Goal: Task Accomplishment & Management: Use online tool/utility

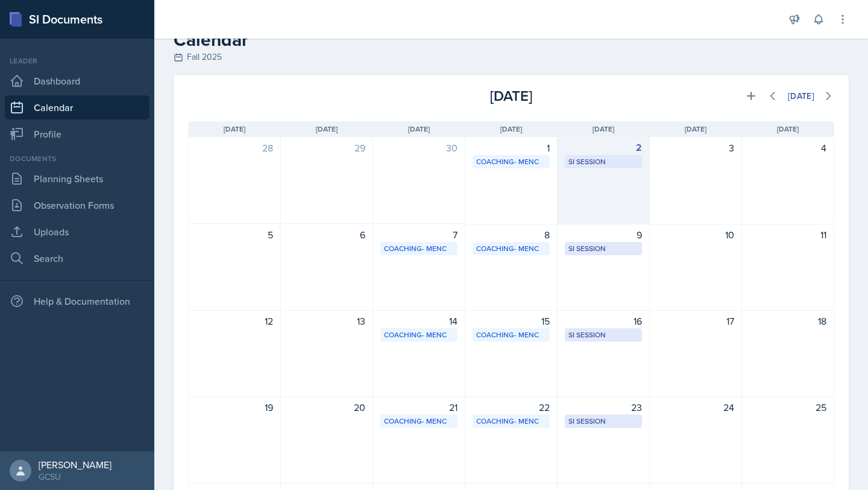
scroll to position [22, 0]
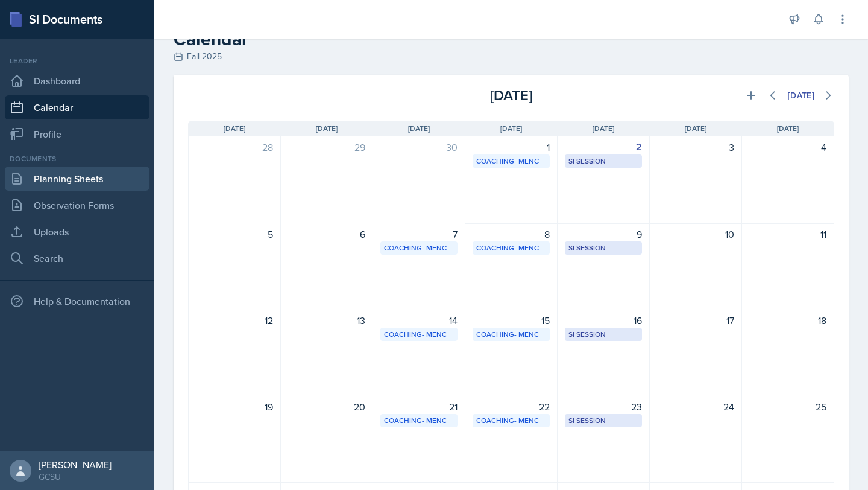
click at [72, 168] on link "Planning Sheets" at bounding box center [77, 178] width 145 height 24
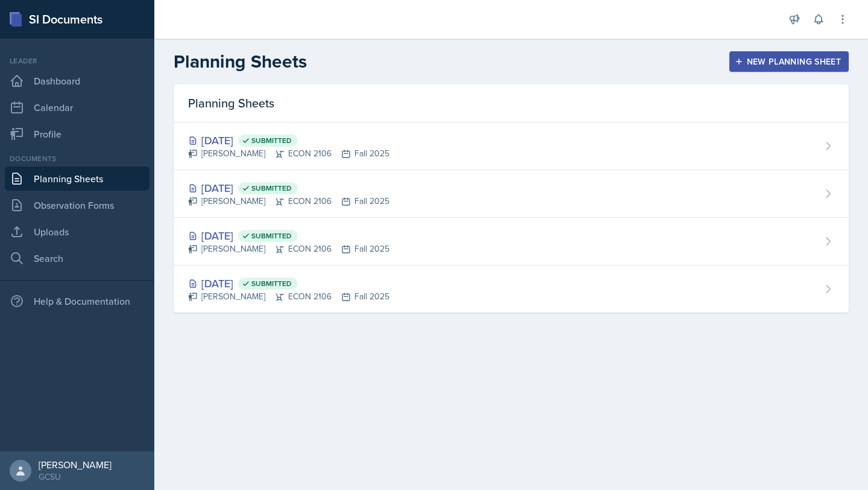
click at [757, 61] on div "New Planning Sheet" at bounding box center [789, 62] width 104 height 10
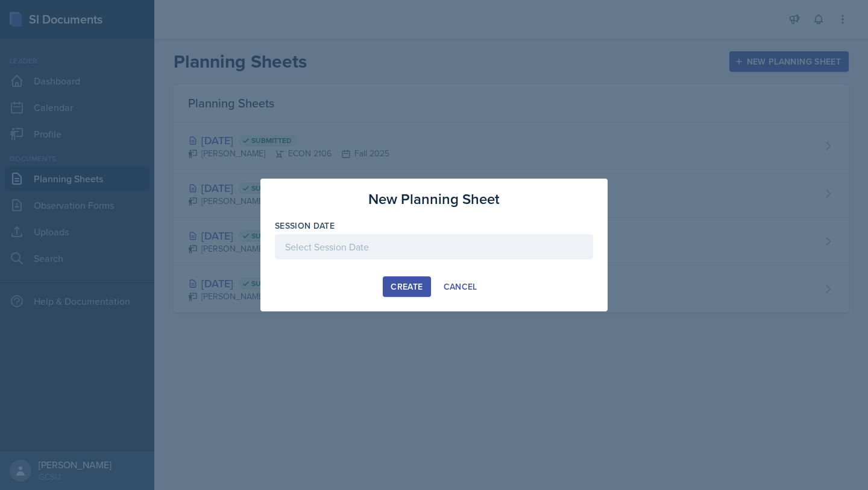
click at [436, 247] on div at bounding box center [434, 246] width 318 height 25
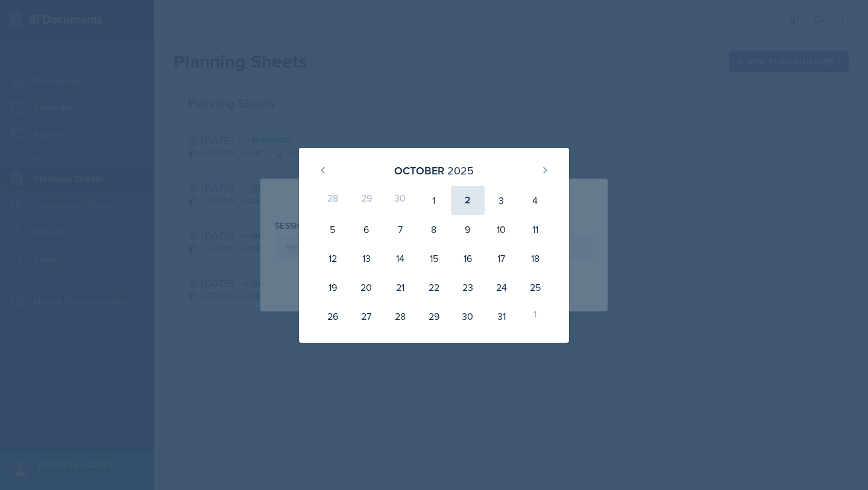
click at [473, 198] on div "2" at bounding box center [468, 200] width 34 height 29
type input "[DATE]"
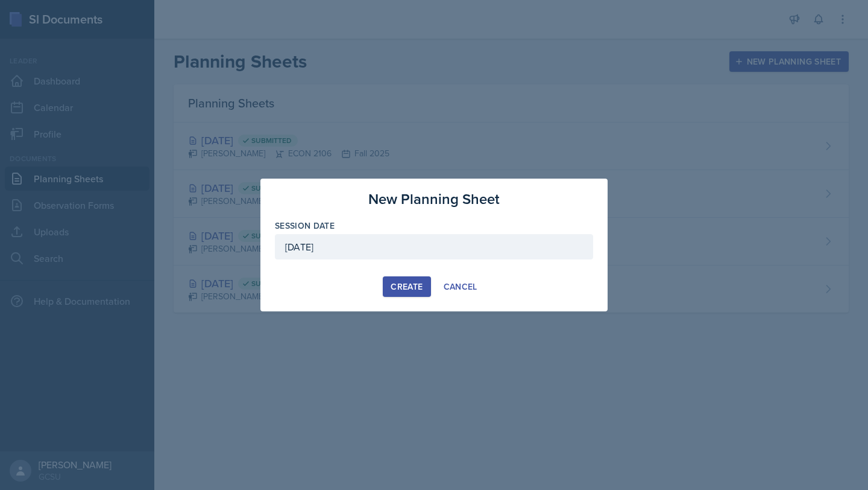
click at [414, 276] on div "New Planning Sheet Session Date [DATE] [DATE] 28 29 30 1 2 3 4 5 6 7 8 9 10 11 …" at bounding box center [433, 244] width 347 height 133
click at [414, 283] on div "Create" at bounding box center [407, 287] width 32 height 10
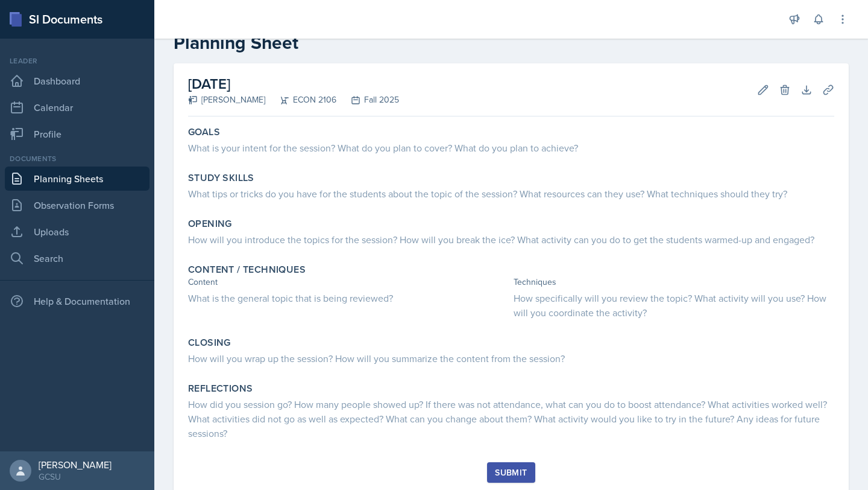
scroll to position [68, 0]
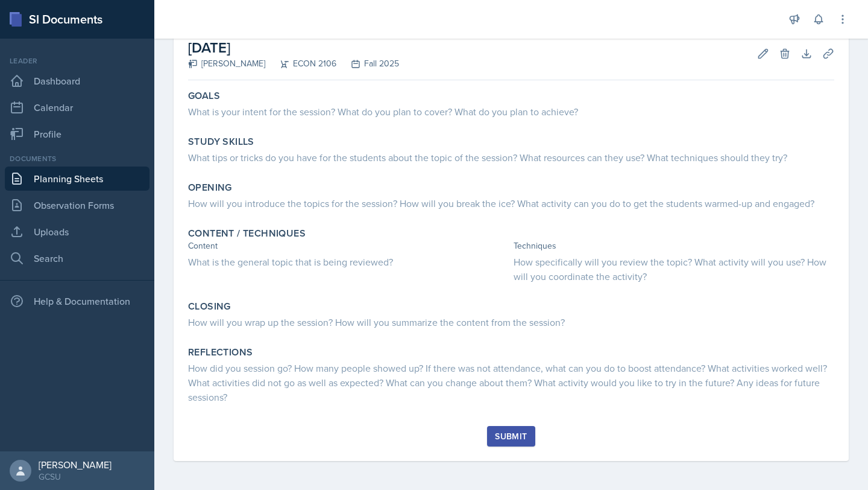
drag, startPoint x: 184, startPoint y: 159, endPoint x: 527, endPoint y: 485, distance: 472.5
click at [525, 488] on div "[DATE] [PERSON_NAME] ECON 2106 Fall 2025 Edit Delete Download Uploads Autosavin…" at bounding box center [511, 258] width 714 height 462
copy div "Goals What is your intent for the session? What do you plan to cover? What do y…"
